Goal: Information Seeking & Learning: Check status

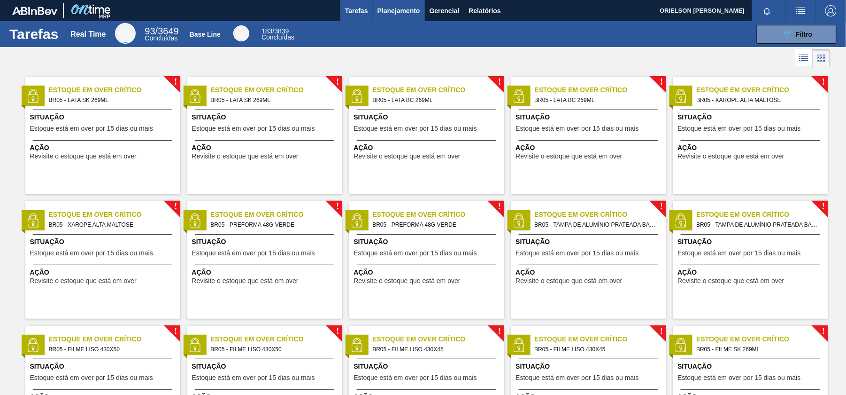
click at [386, 10] on span "Planejamento" at bounding box center [399, 10] width 43 height 11
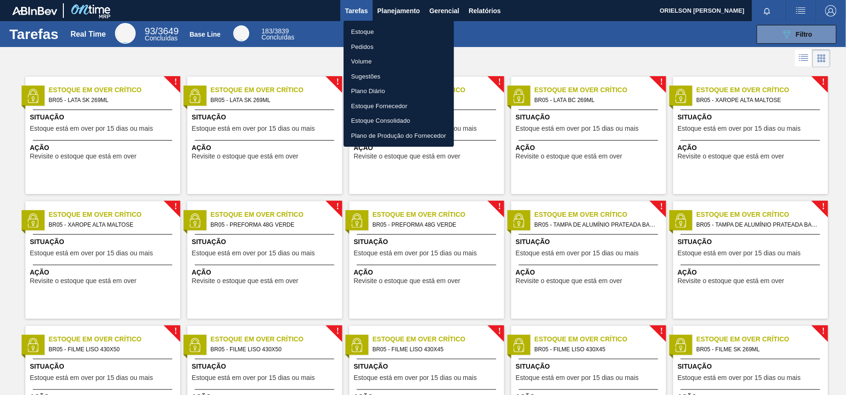
click at [401, 27] on li "Estoque" at bounding box center [399, 31] width 110 height 15
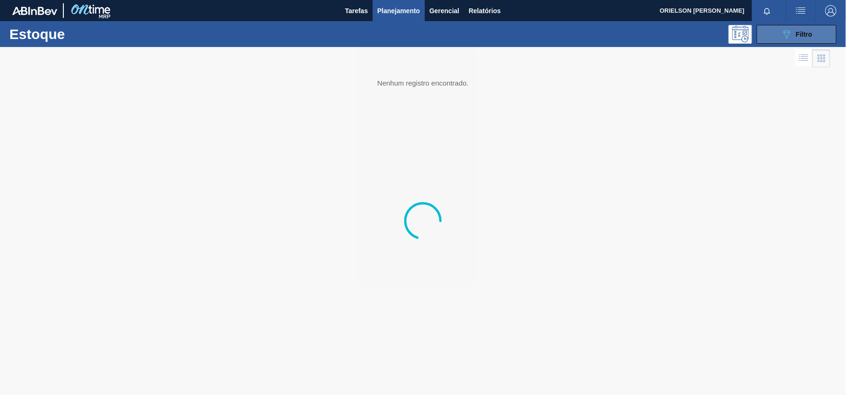
drag, startPoint x: 780, startPoint y: 33, endPoint x: 774, endPoint y: 42, distance: 10.8
click at [774, 42] on button "089F7B8B-B2A5-4AFE-B5C0-19BA573D28AC Filtro" at bounding box center [797, 34] width 80 height 19
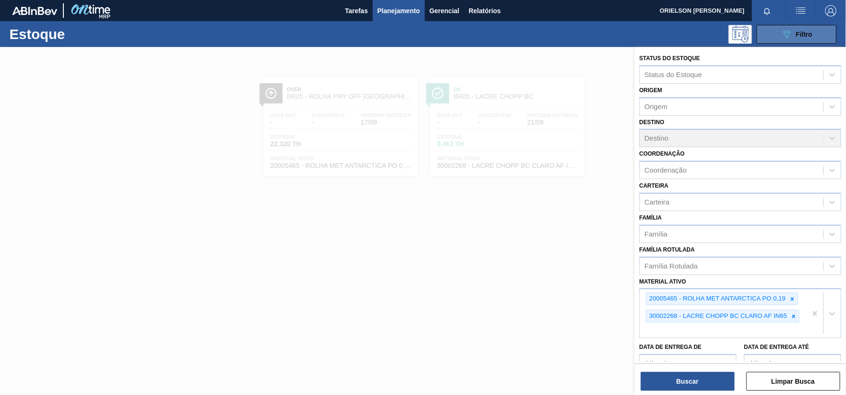
click at [775, 36] on button "089F7B8B-B2A5-4AFE-B5C0-19BA573D28AC Filtro" at bounding box center [797, 34] width 80 height 19
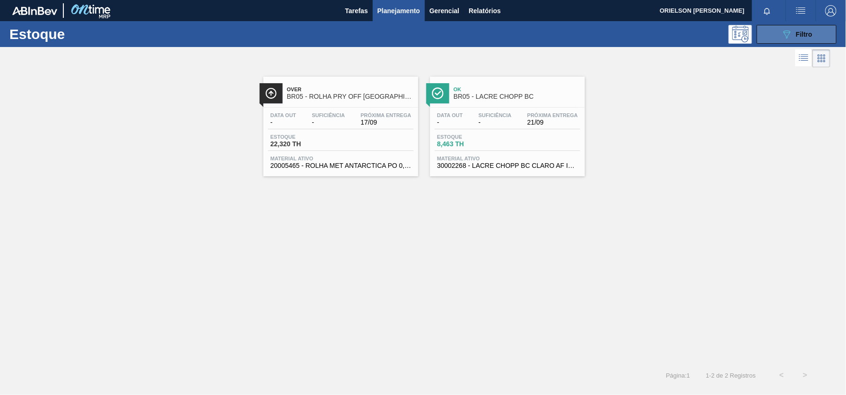
click at [775, 36] on button "089F7B8B-B2A5-4AFE-B5C0-19BA573D28AC Filtro" at bounding box center [797, 34] width 80 height 19
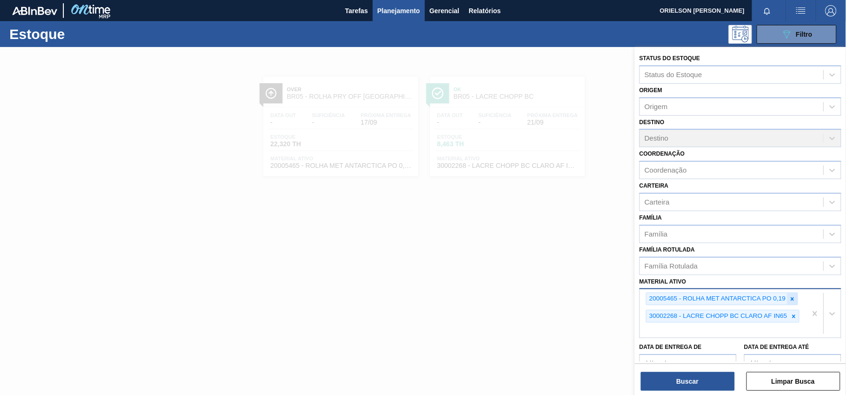
click at [790, 297] on div at bounding box center [793, 299] width 10 height 12
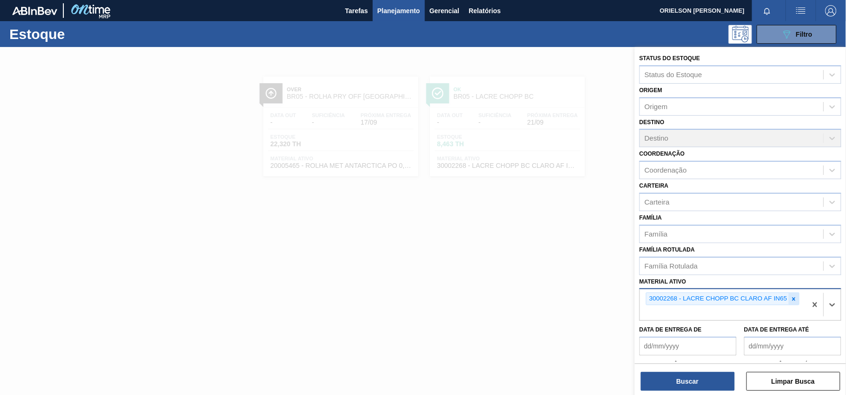
click at [793, 297] on icon at bounding box center [794, 298] width 7 height 7
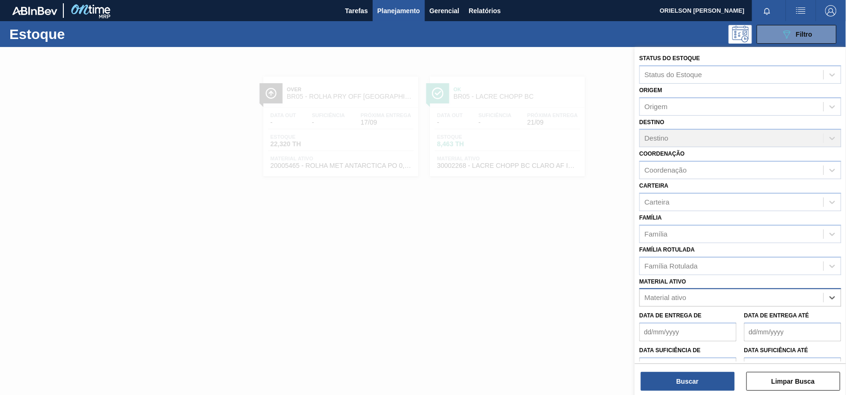
click at [793, 297] on div "Material ativo" at bounding box center [732, 298] width 184 height 14
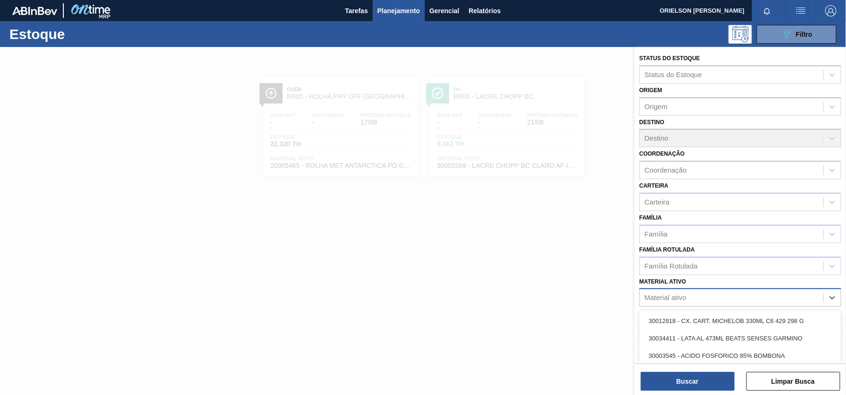
paste ativo "30010201"
type ativo "30010201"
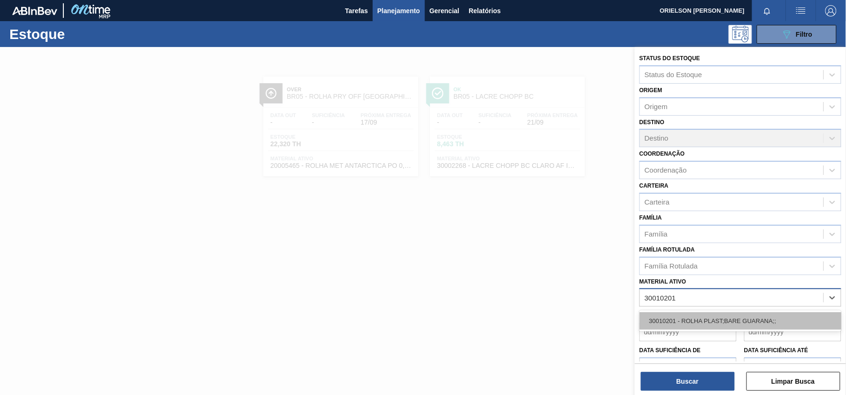
click at [720, 313] on div "30010201 - ROLHA PLAST;BARE GUARANA;;" at bounding box center [741, 320] width 202 height 17
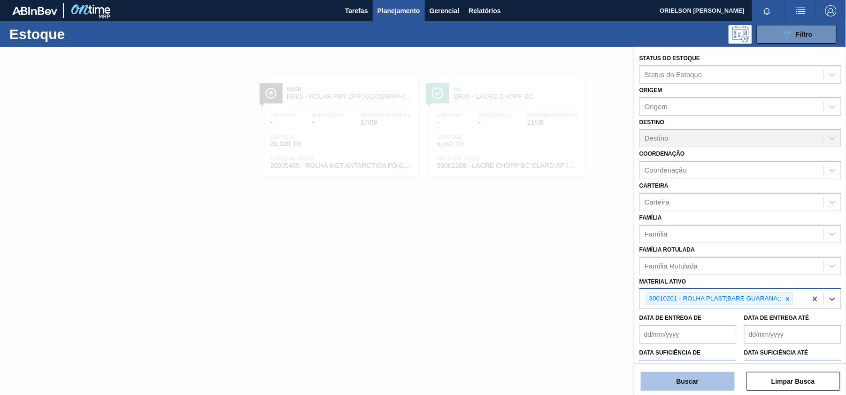
click at [712, 374] on button "Buscar" at bounding box center [688, 381] width 94 height 19
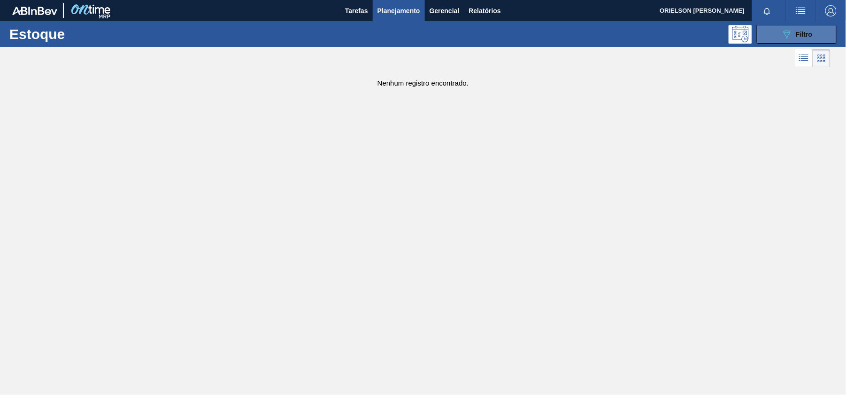
click at [781, 42] on button "089F7B8B-B2A5-4AFE-B5C0-19BA573D28AC Filtro" at bounding box center [797, 34] width 80 height 19
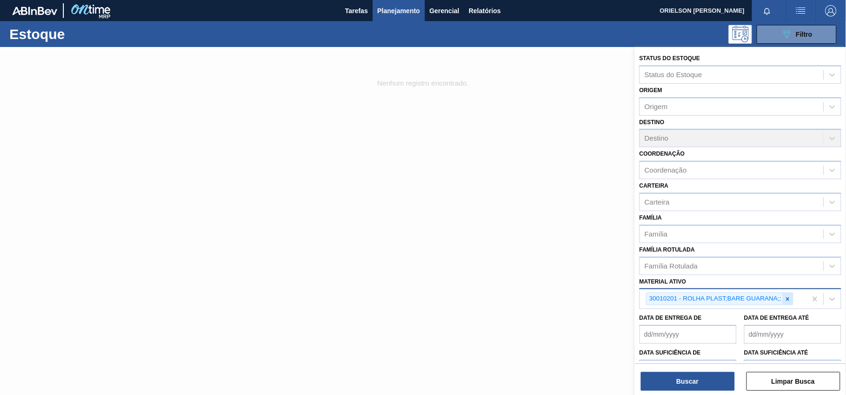
click at [790, 297] on icon at bounding box center [788, 298] width 7 height 7
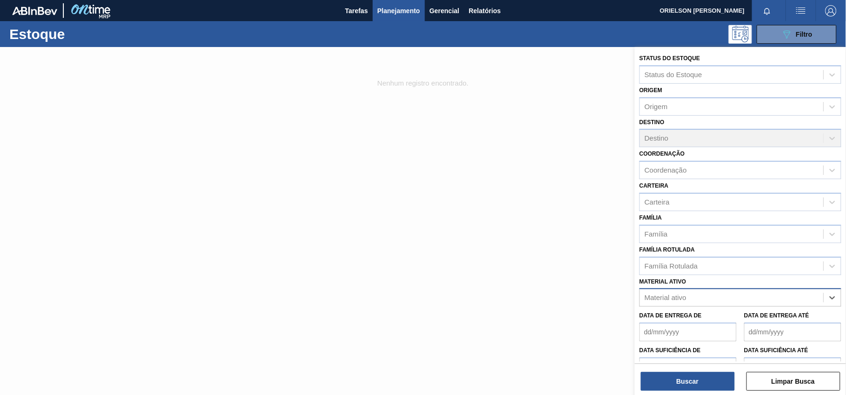
click at [790, 297] on div "Material ativo" at bounding box center [732, 298] width 184 height 14
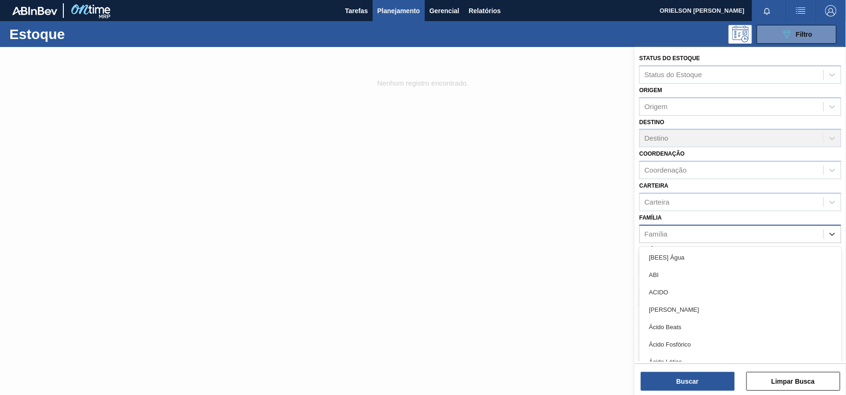
click at [740, 230] on div "Família" at bounding box center [732, 234] width 184 height 14
type input "b"
type input "rol"
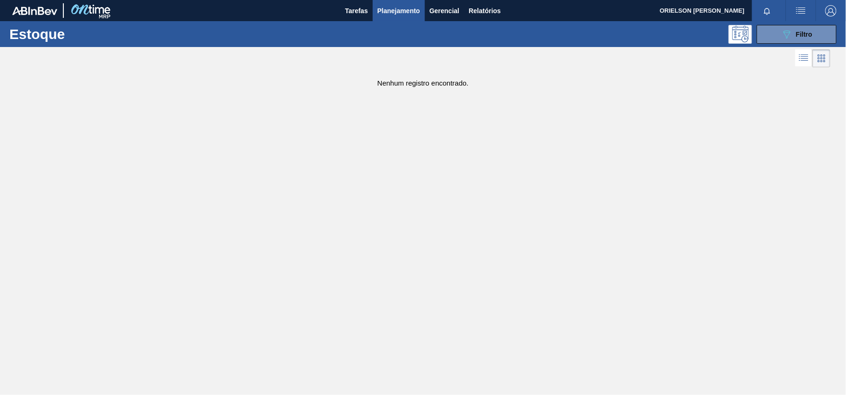
click at [771, 20] on div at bounding box center [769, 10] width 34 height 21
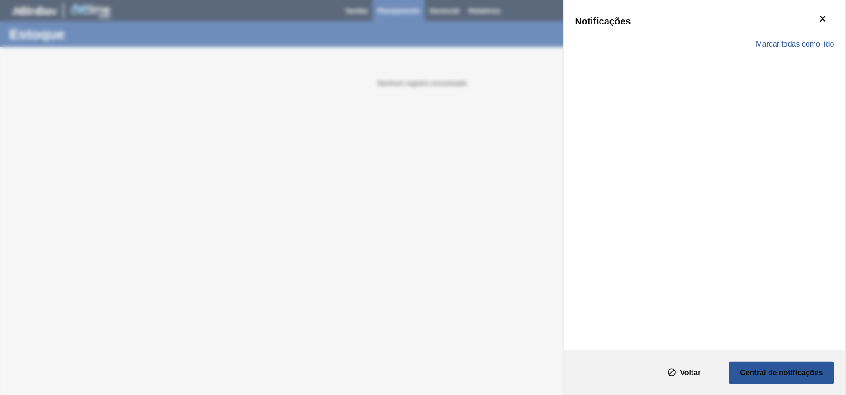
click at [774, 31] on div "Marcar todas como lido" at bounding box center [704, 44] width 259 height 27
drag, startPoint x: 832, startPoint y: 11, endPoint x: 827, endPoint y: 17, distance: 7.6
click at [829, 10] on button "botão de ícone" at bounding box center [823, 19] width 23 height 23
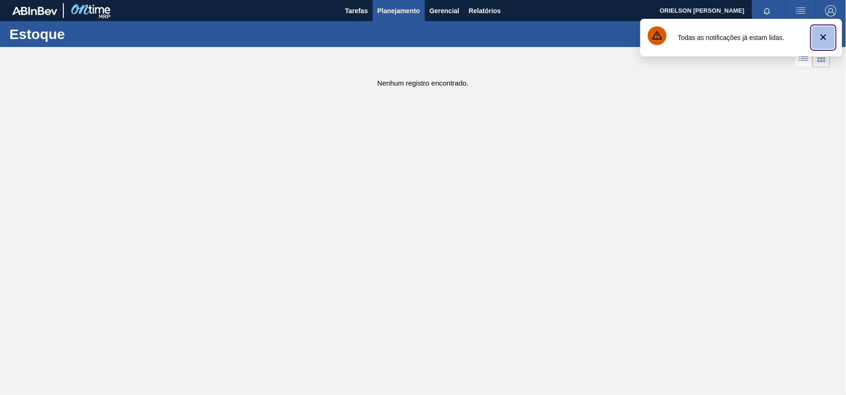
click at [825, 42] on icon "botão de ícone" at bounding box center [823, 36] width 11 height 11
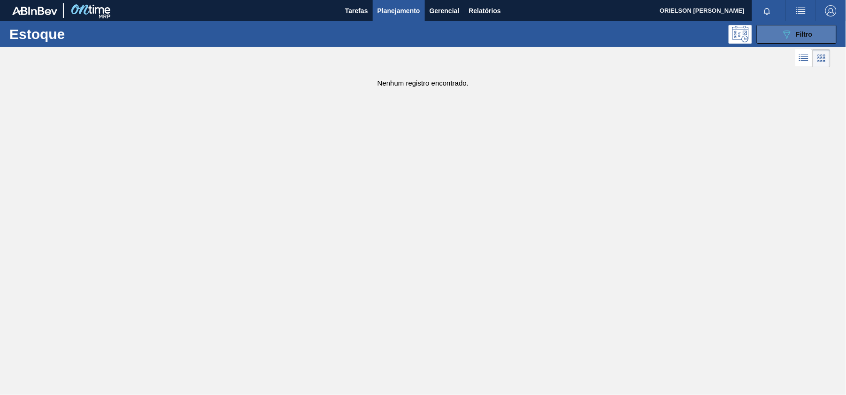
click at [801, 39] on div "089F7B8B-B2A5-4AFE-B5C0-19BA573D28AC Filtro" at bounding box center [797, 34] width 31 height 11
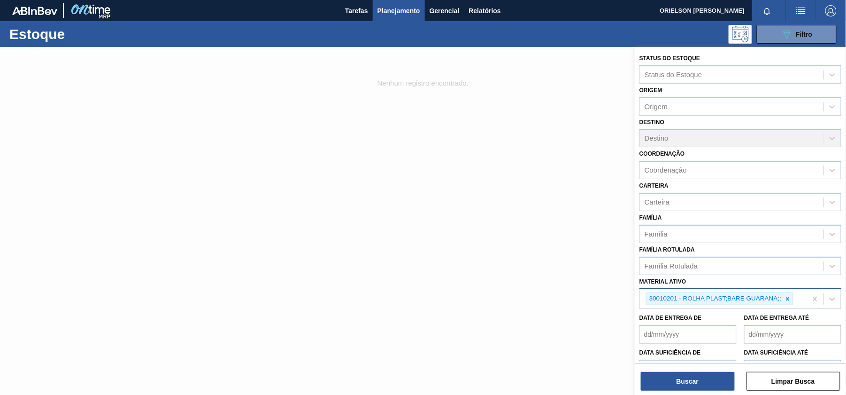
click at [799, 299] on div "30010201 - ROLHA PLAST;BARE GUARANA;;" at bounding box center [723, 298] width 167 height 19
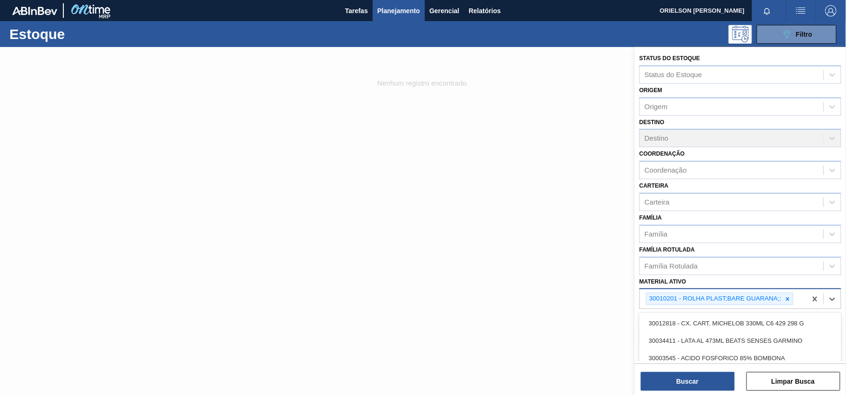
paste ativo "30034283"
type ativo "30034283"
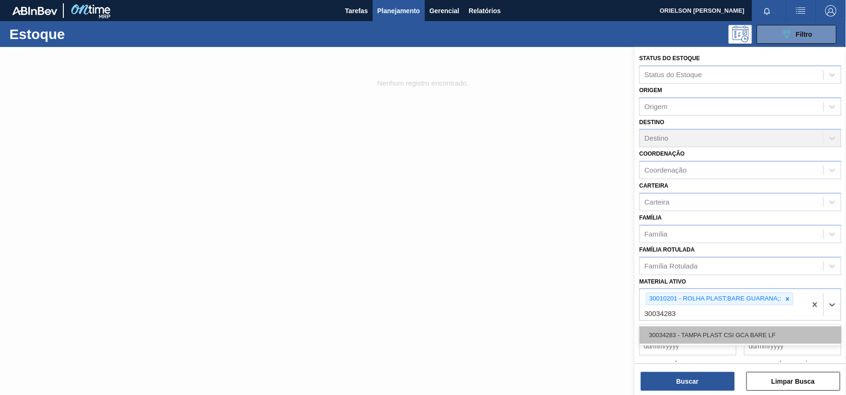
click at [743, 326] on div "30034283 - TAMPA PLAST CSI GCA BARE LF" at bounding box center [741, 334] width 202 height 17
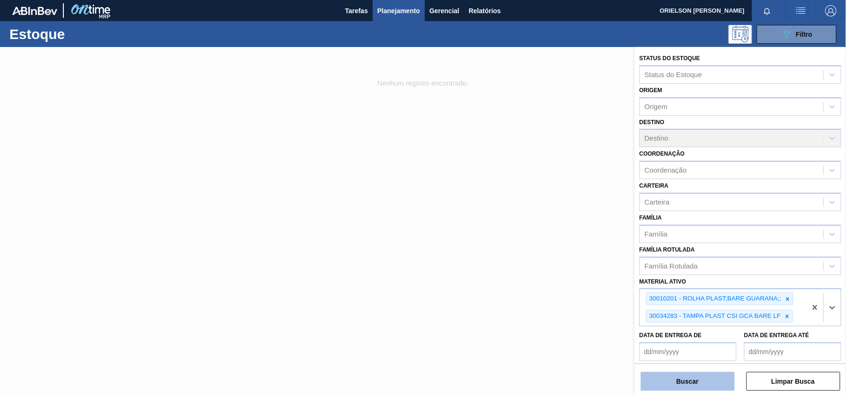
click at [709, 387] on button "Buscar" at bounding box center [688, 381] width 94 height 19
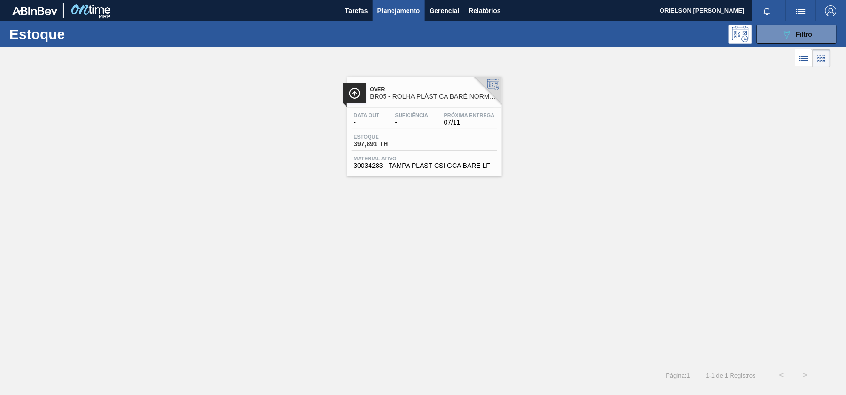
click at [453, 158] on span "Material ativo" at bounding box center [424, 158] width 141 height 6
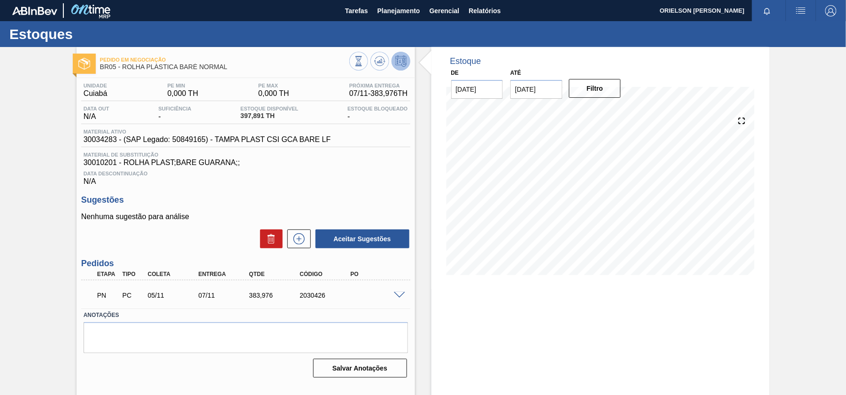
click at [396, 302] on div "PN PC 05/11 07/11 383,[PHONE_NUMBER]" at bounding box center [245, 293] width 329 height 23
click at [396, 297] on span at bounding box center [399, 295] width 11 height 7
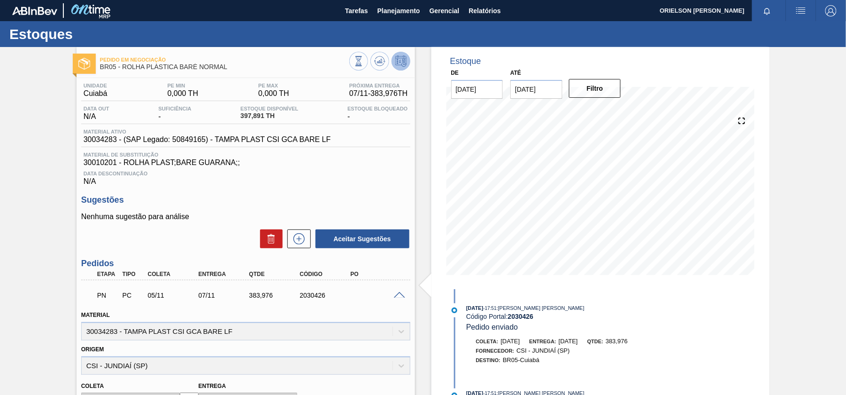
scroll to position [125, 0]
